Goal: Task Accomplishment & Management: Manage account settings

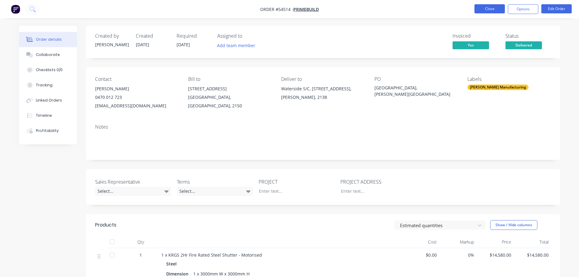
click at [488, 9] on button "Close" at bounding box center [490, 8] width 30 height 9
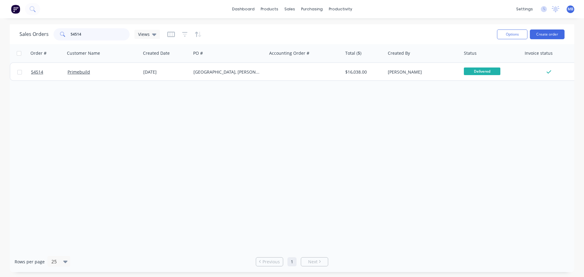
drag, startPoint x: 84, startPoint y: 36, endPoint x: 0, endPoint y: 2, distance: 90.2
click at [0, 2] on div "dashboard products sales purchasing productivity dashboard products Product Cat…" at bounding box center [292, 138] width 584 height 277
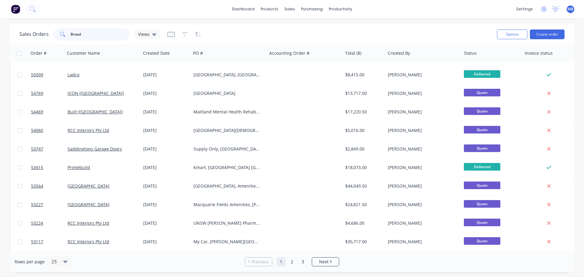
scroll to position [61, 0]
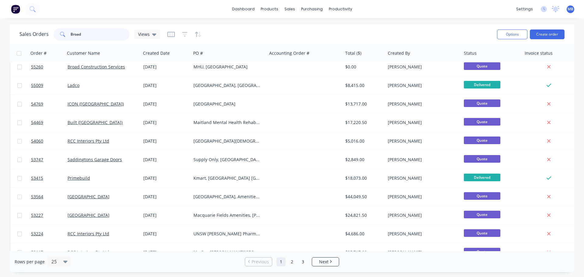
click at [101, 35] on input "Broad" at bounding box center [100, 34] width 59 height 12
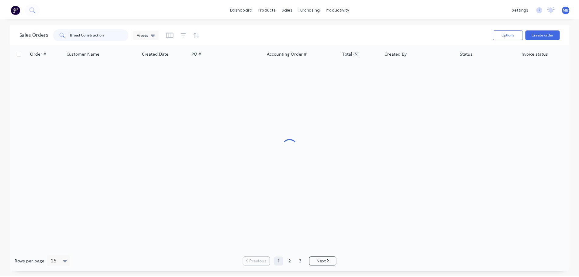
scroll to position [0, 0]
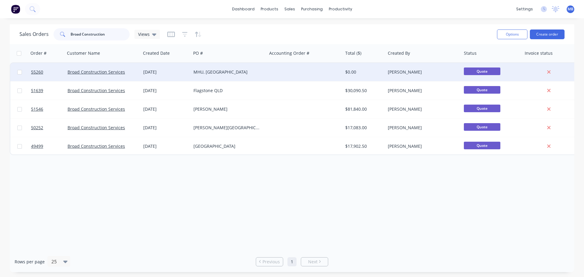
type input "Broad Construction"
click at [220, 72] on div "MHU, [GEOGRAPHIC_DATA]" at bounding box center [227, 72] width 68 height 6
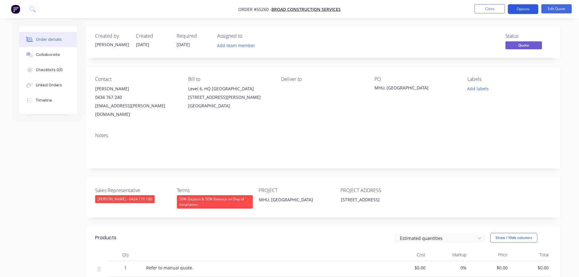
click at [522, 9] on button "Options" at bounding box center [523, 9] width 30 height 10
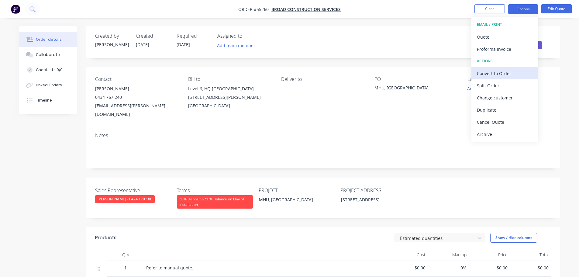
click at [486, 73] on div "Convert to Order" at bounding box center [505, 73] width 56 height 9
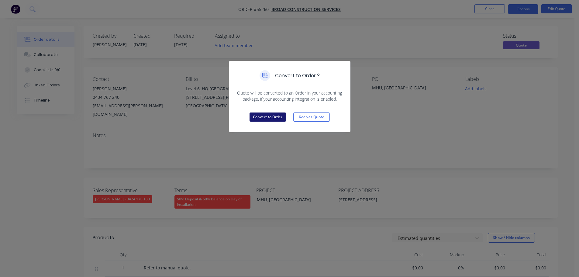
click at [261, 119] on button "Convert to Order" at bounding box center [268, 117] width 36 height 9
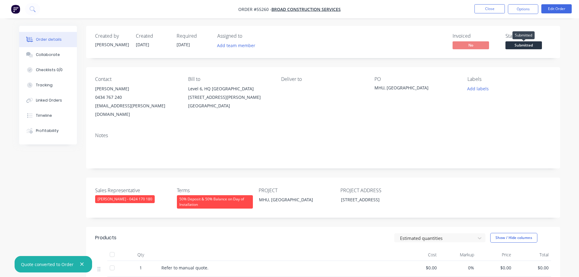
click at [510, 46] on span "Submitted" at bounding box center [524, 45] width 36 height 8
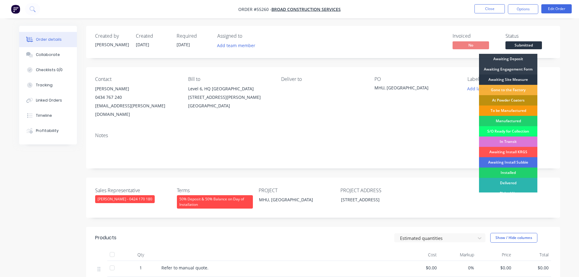
click at [498, 78] on div "Awaiting Site Measure" at bounding box center [508, 80] width 58 height 10
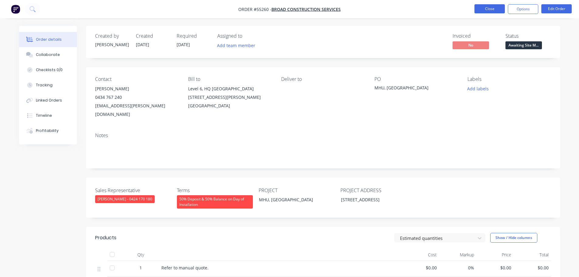
click at [488, 9] on button "Close" at bounding box center [490, 8] width 30 height 9
